Goal: Transaction & Acquisition: Obtain resource

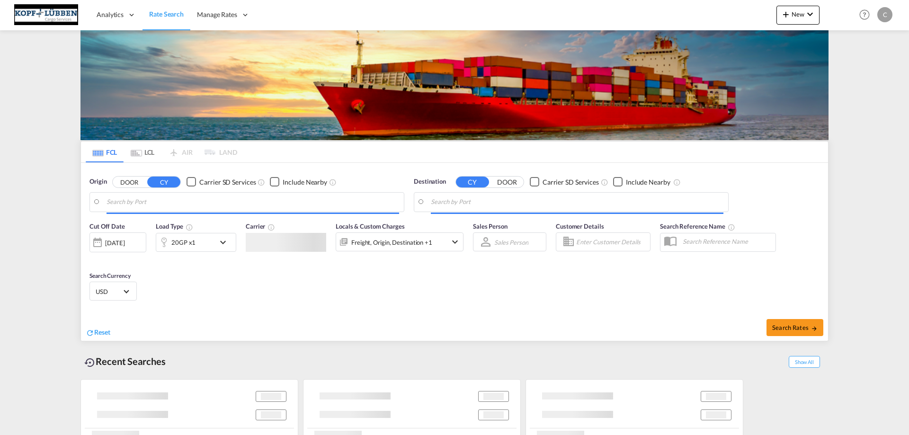
type input "[GEOGRAPHIC_DATA], [GEOGRAPHIC_DATA]"
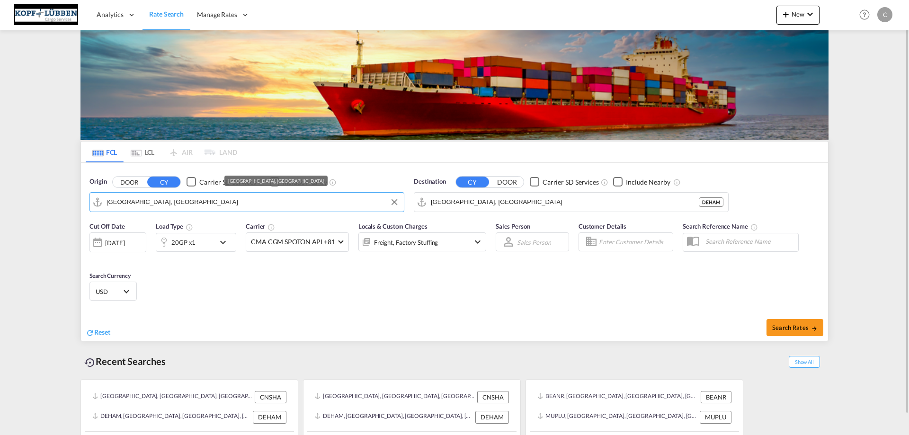
click at [153, 196] on input "[GEOGRAPHIC_DATA], [GEOGRAPHIC_DATA]" at bounding box center [252, 202] width 292 height 14
click at [212, 239] on div "20GP x1" at bounding box center [185, 242] width 59 height 19
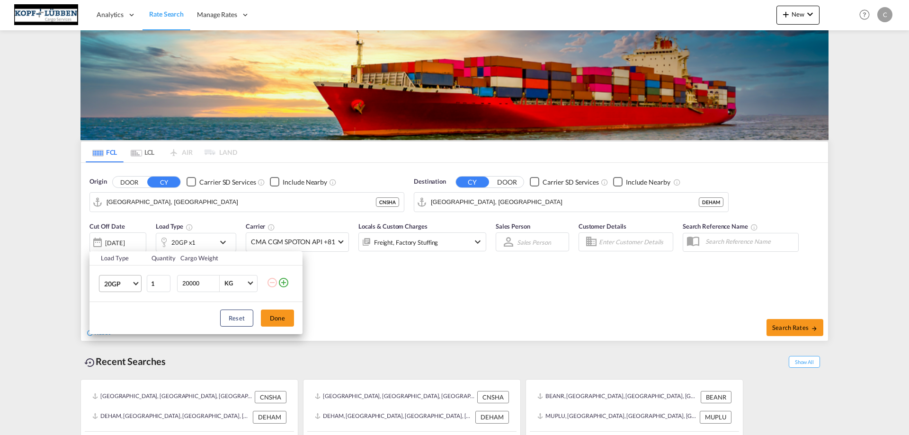
click at [135, 283] on span "Choose: \a20GP" at bounding box center [135, 282] width 5 height 5
drag, startPoint x: 118, startPoint y: 327, endPoint x: 167, endPoint y: 318, distance: 50.0
click at [120, 325] on div "40HC" at bounding box center [113, 328] width 18 height 9
click at [194, 283] on input "20000" at bounding box center [200, 283] width 38 height 16
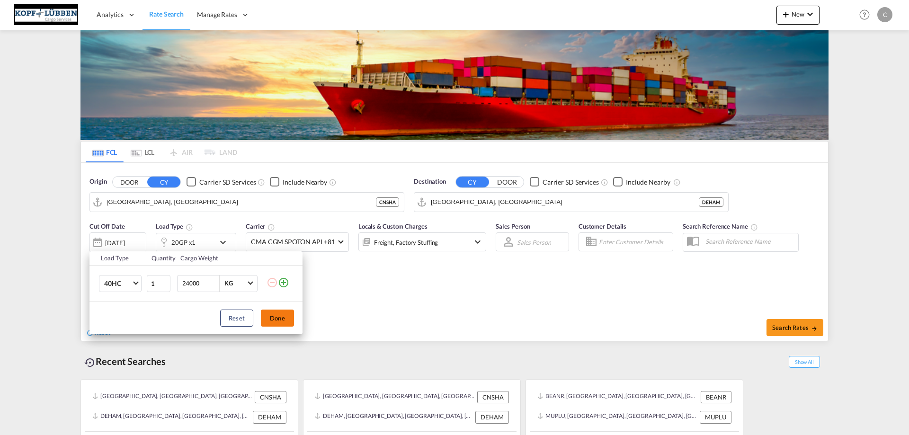
type input "24000"
click at [283, 321] on button "Done" at bounding box center [277, 317] width 33 height 17
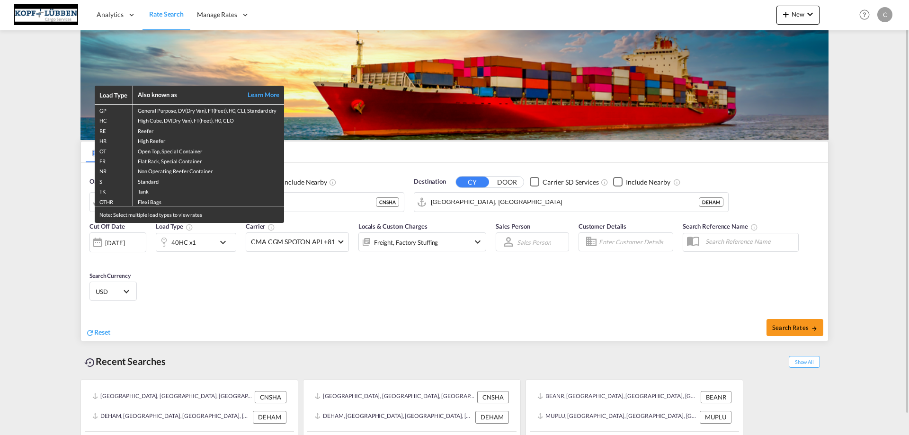
click at [431, 244] on div "Load Type Also known as Learn More GP General Purpose, DV(Dry Van), FT(Feet), H…" at bounding box center [454, 217] width 909 height 435
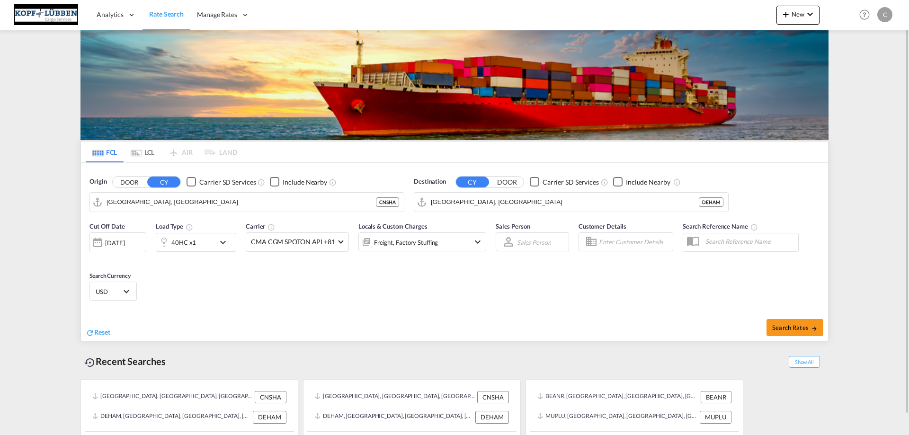
click at [477, 239] on md-icon "icon-chevron-down" at bounding box center [477, 241] width 11 height 11
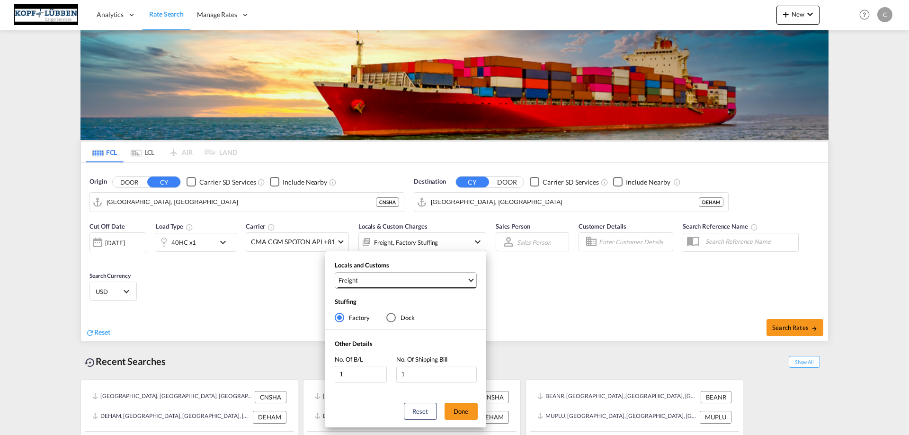
click at [404, 279] on span "Freight" at bounding box center [402, 280] width 128 height 9
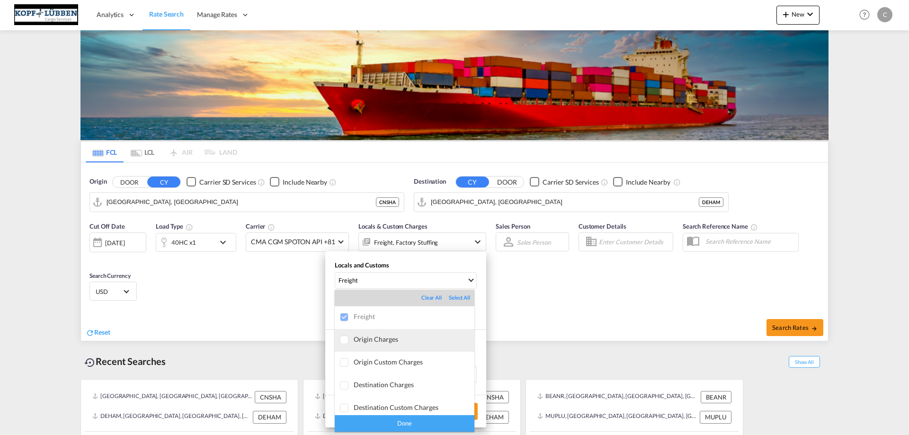
click at [359, 345] on md-option "Origin Charges" at bounding box center [405, 340] width 140 height 23
click at [372, 415] on div "Done" at bounding box center [405, 423] width 140 height 17
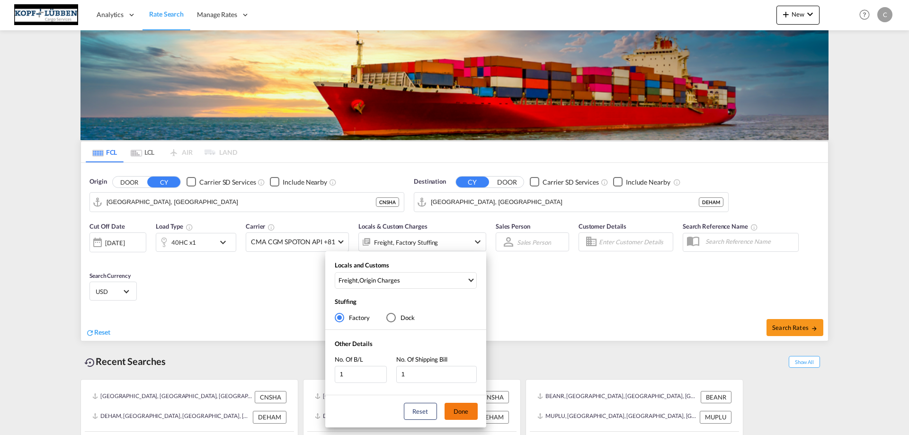
click at [464, 416] on button "Done" at bounding box center [460, 411] width 33 height 17
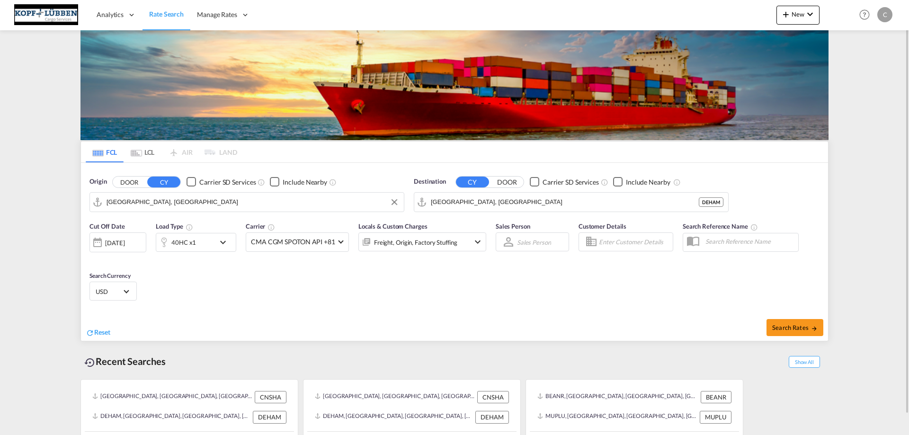
click at [154, 200] on input "[GEOGRAPHIC_DATA], [GEOGRAPHIC_DATA]" at bounding box center [252, 202] width 292 height 14
type input "h"
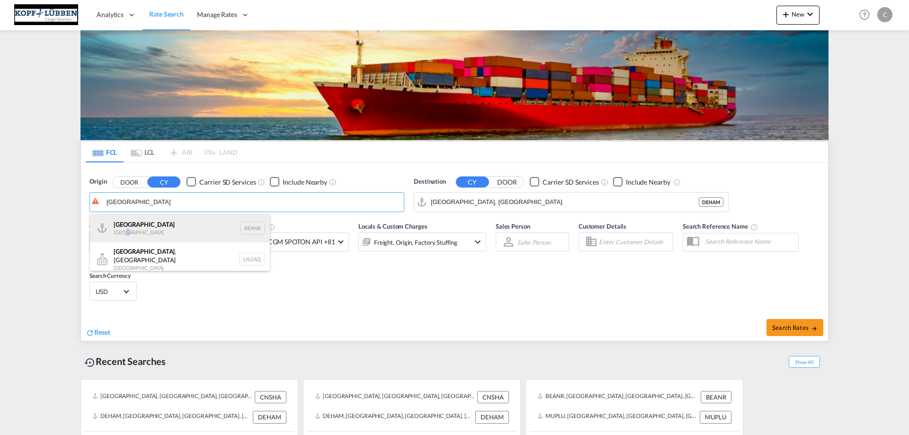
click at [125, 232] on div "Antwerp [GEOGRAPHIC_DATA] BEANR" at bounding box center [180, 228] width 180 height 28
type input "[GEOGRAPHIC_DATA], BEANR"
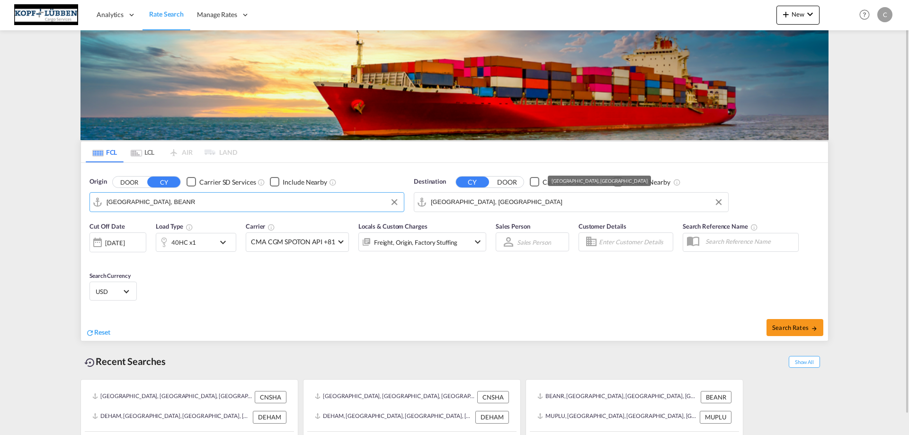
click at [464, 205] on input "[GEOGRAPHIC_DATA], [GEOGRAPHIC_DATA]" at bounding box center [577, 202] width 292 height 14
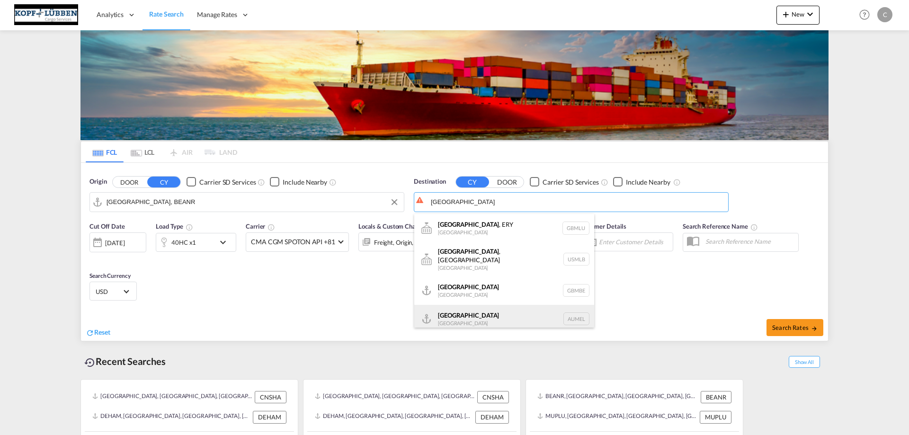
click at [469, 312] on div "[GEOGRAPHIC_DATA] [GEOGRAPHIC_DATA] AUMEL" at bounding box center [504, 319] width 180 height 28
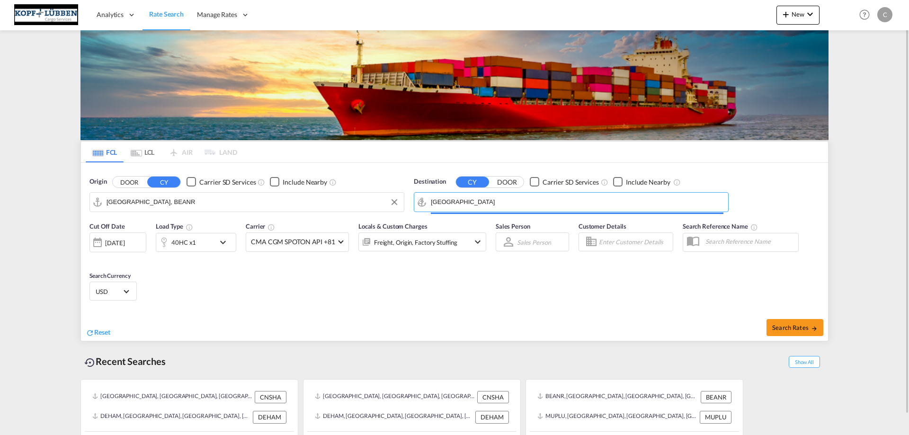
type input "[GEOGRAPHIC_DATA], [GEOGRAPHIC_DATA]"
click at [794, 331] on button "Search Rates" at bounding box center [794, 327] width 57 height 17
type input "BEANR to AUMEL / [DATE]"
